Goal: Find specific page/section: Find specific page/section

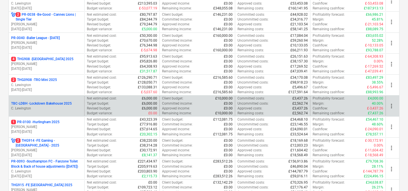
scroll to position [181, 0]
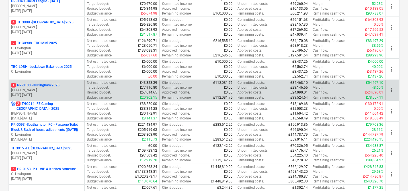
click at [60, 86] on p "1 PR-0100 - Hurlingham 2025" at bounding box center [35, 85] width 48 height 5
